Goal: Information Seeking & Learning: Learn about a topic

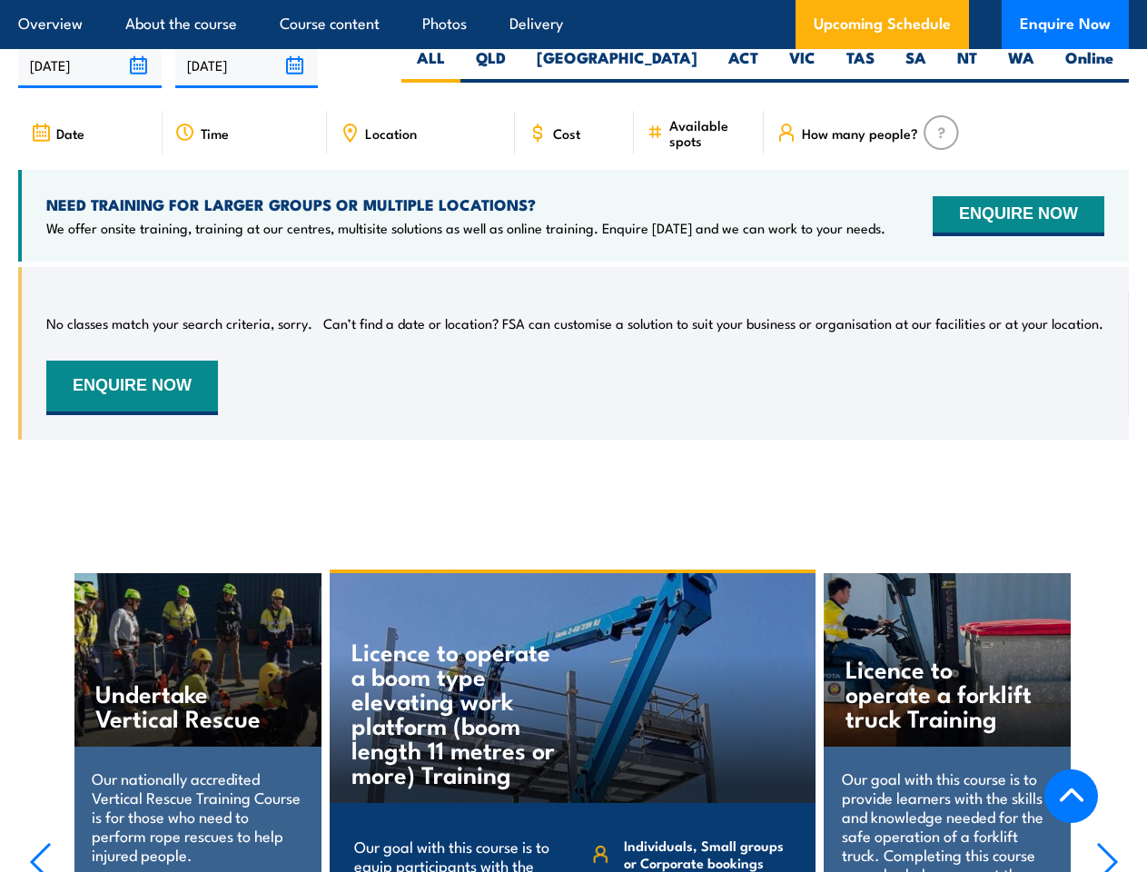
scroll to position [2793, 0]
click at [573, 0] on article "Overview About the course Course content Photos Delivery Upcoming Schedule Enqu…" at bounding box center [573, 24] width 1111 height 49
click at [90, 73] on input "[DATE]" at bounding box center [90, 65] width 144 height 46
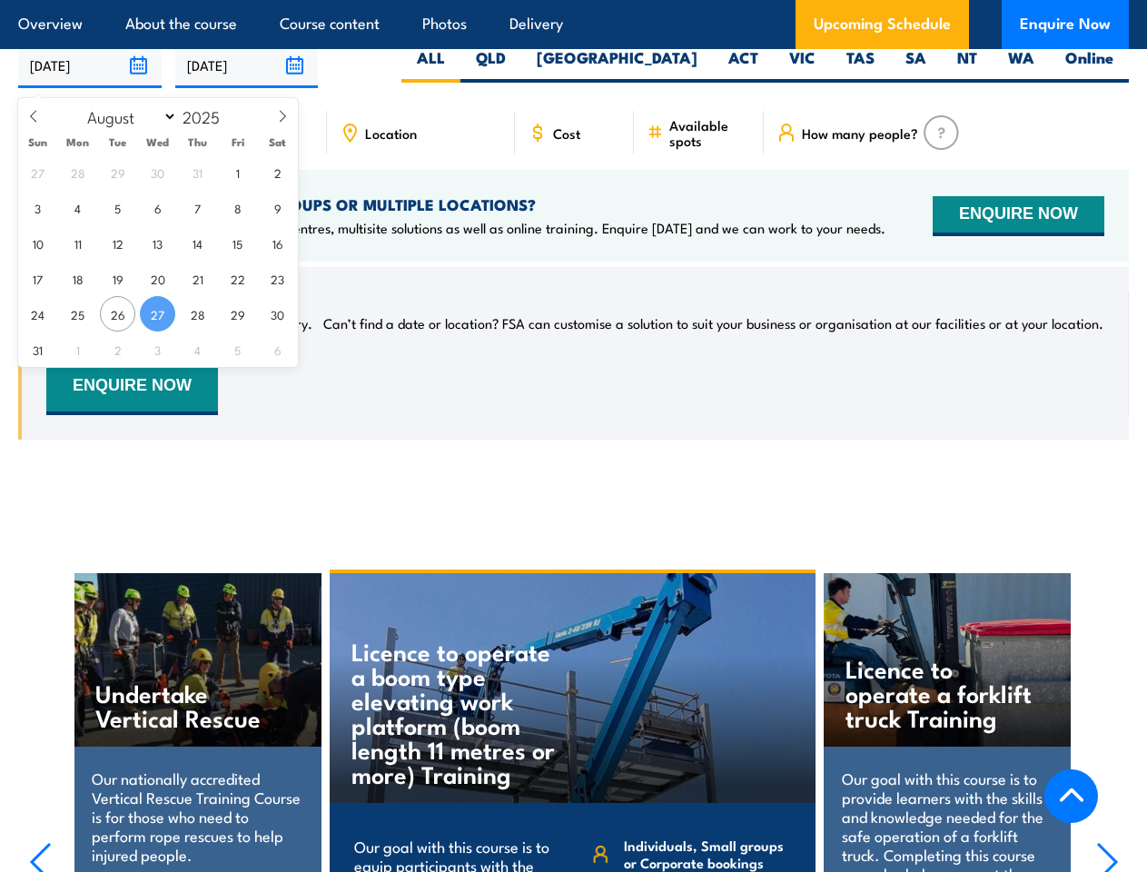
click at [247, 73] on input "[DATE]" at bounding box center [247, 65] width 144 height 46
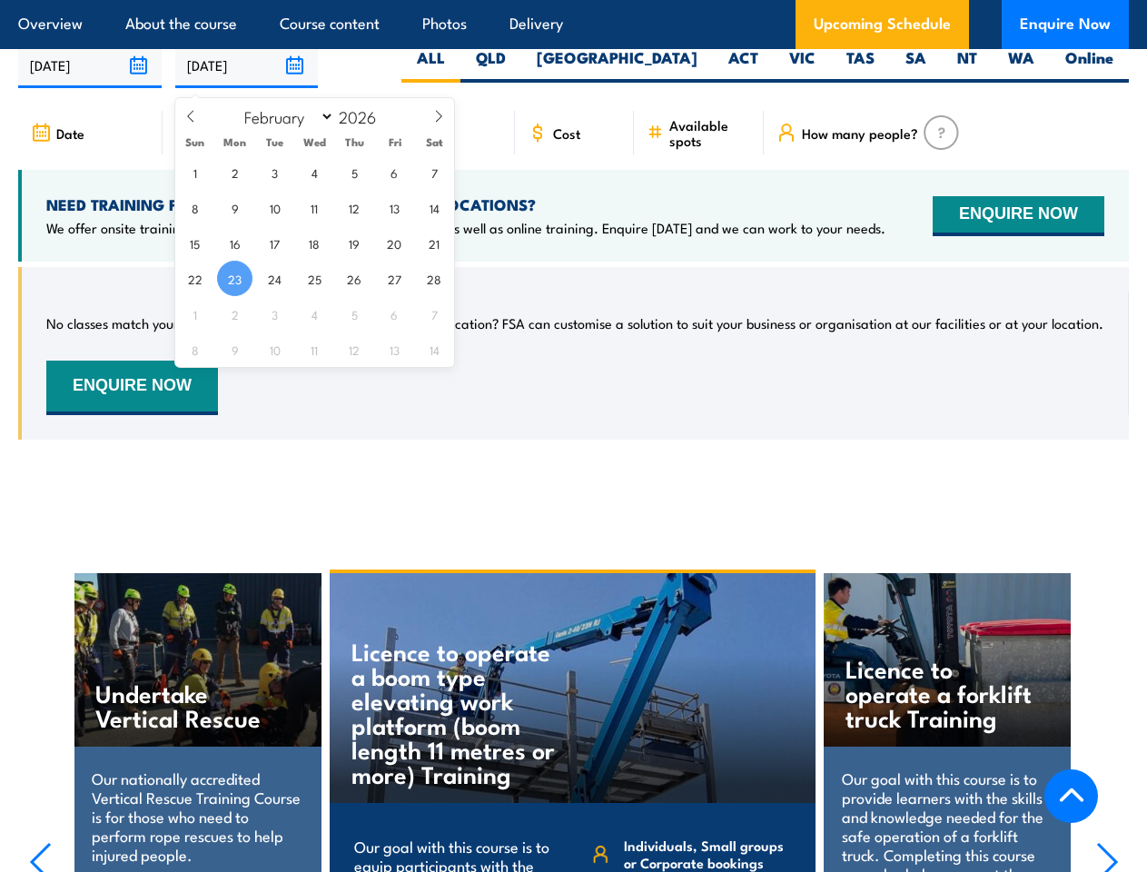
click at [574, 725] on div "Licence to operate a boom type elevating work platform (boom length 11 metres o…" at bounding box center [573, 688] width 487 height 230
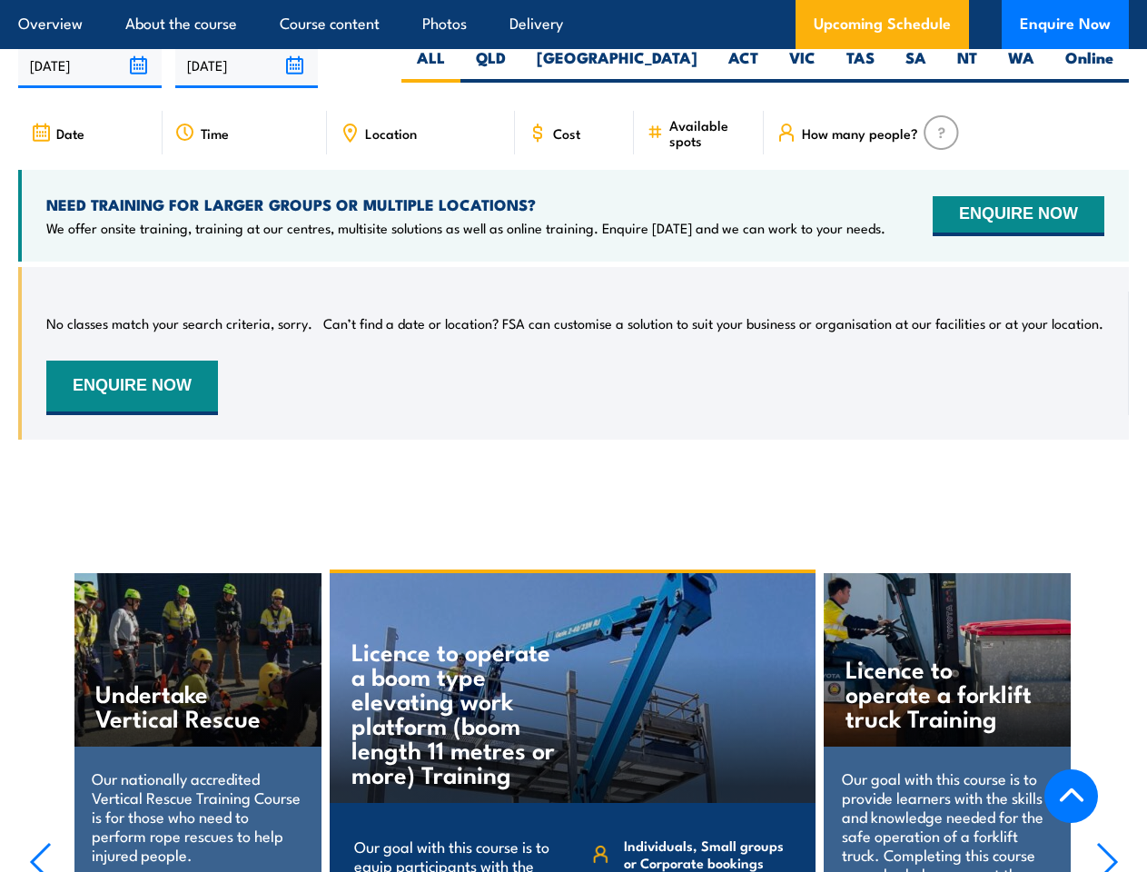
click at [573, 727] on div "Licence to operate a boom type elevating work platform (boom length 11 metres o…" at bounding box center [573, 688] width 487 height 230
click at [40, 861] on icon "button" at bounding box center [41, 862] width 18 height 36
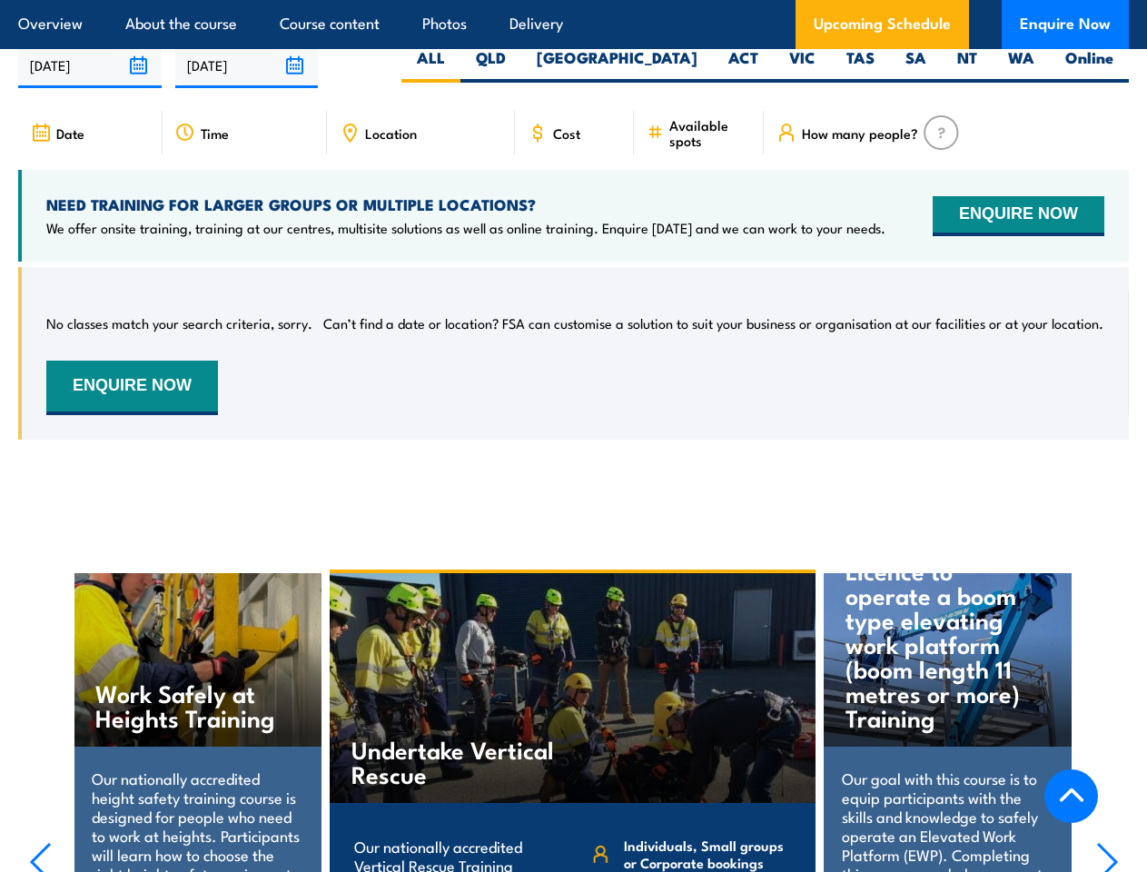
click at [1107, 861] on icon "button" at bounding box center [1107, 862] width 18 height 36
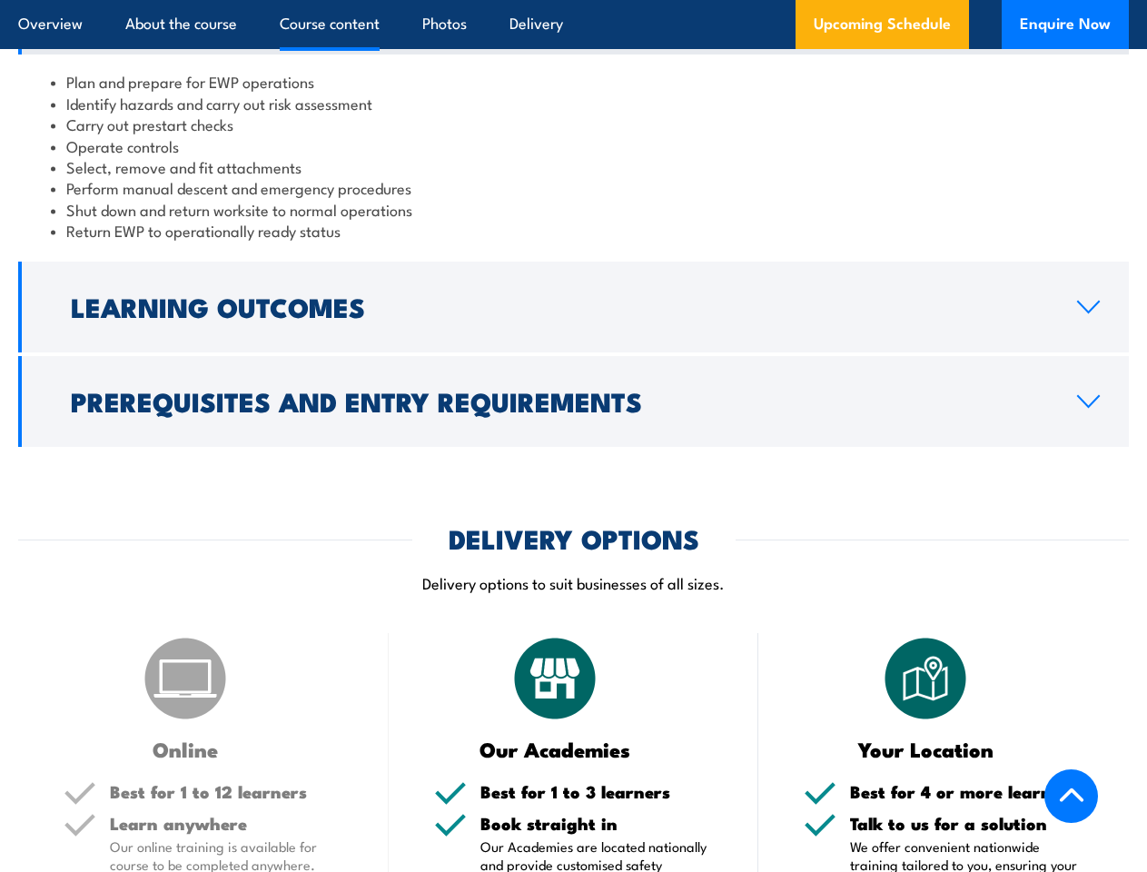
click at [573, 0] on article "Overview About the course Course content Photos Delivery Upcoming Schedule Enqu…" at bounding box center [573, 24] width 1111 height 49
click at [573, 318] on h2 "Learning Outcomes" at bounding box center [559, 306] width 977 height 24
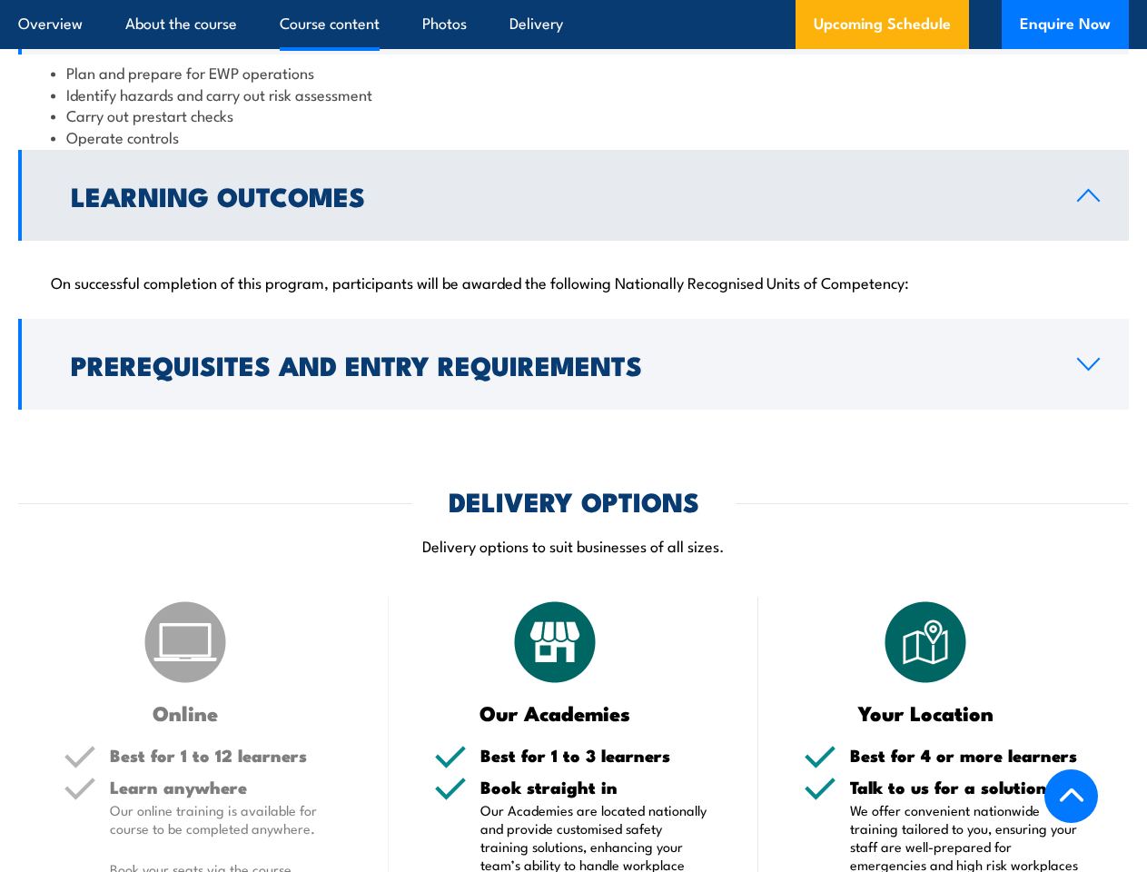
click at [573, 410] on link "Prerequisites and Entry Requirements" at bounding box center [573, 364] width 1111 height 91
